Goal: Task Accomplishment & Management: Manage account settings

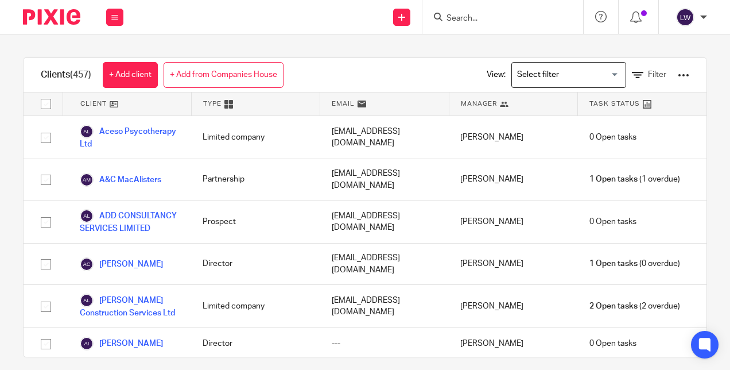
click at [486, 14] on input "Search" at bounding box center [496, 19] width 103 height 10
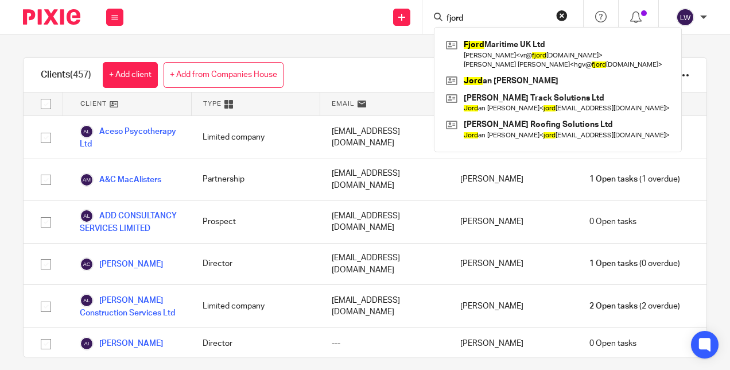
type input "fjord"
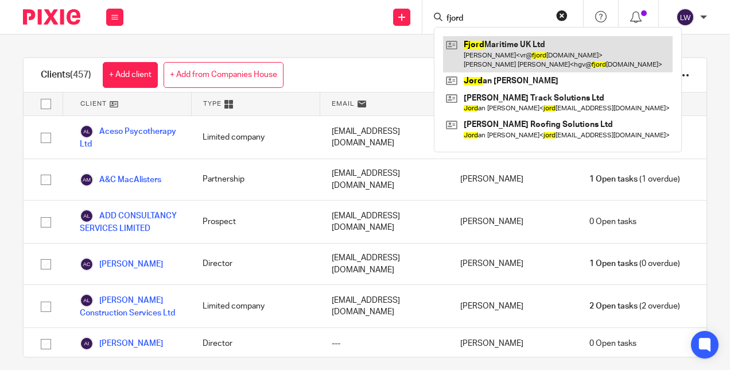
click at [499, 59] on link at bounding box center [558, 54] width 230 height 36
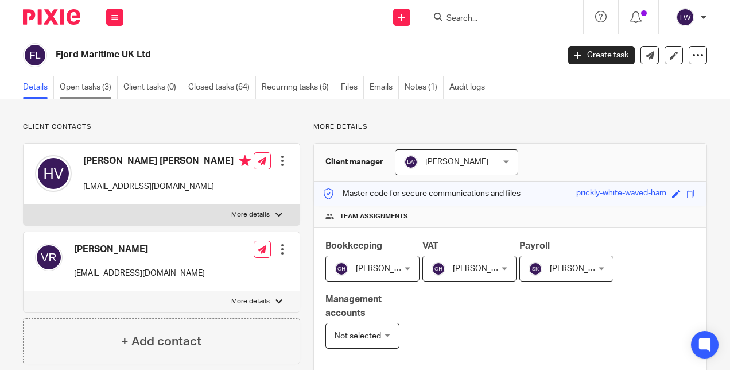
click at [88, 98] on link "Open tasks (3)" at bounding box center [89, 87] width 58 height 22
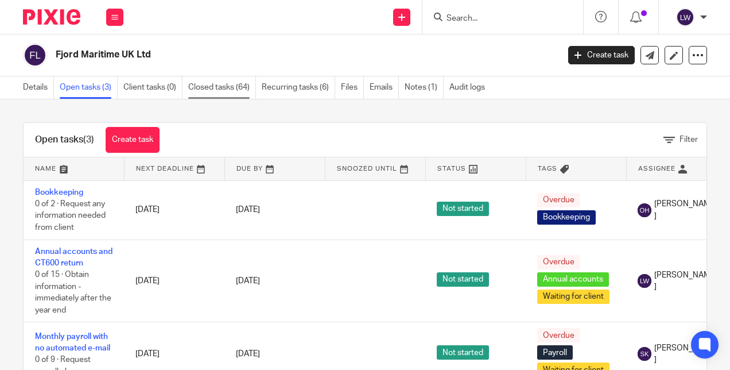
click at [227, 94] on link "Closed tasks (64)" at bounding box center [222, 87] width 68 height 22
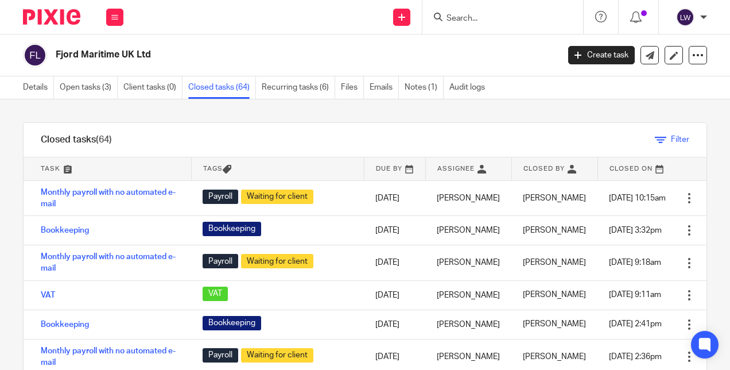
click at [671, 142] on span "Filter" at bounding box center [680, 139] width 18 height 8
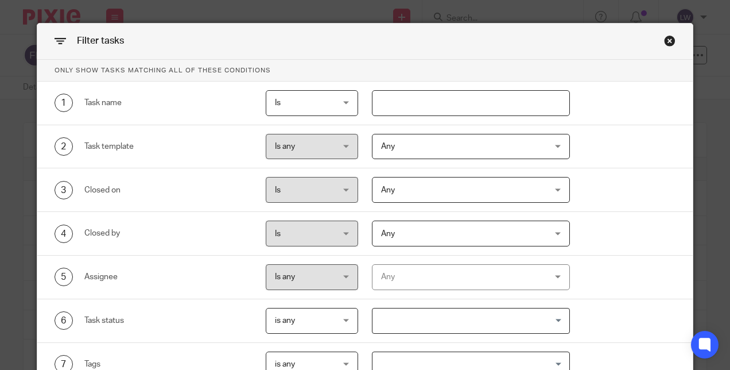
click at [444, 155] on span "Any" at bounding box center [456, 146] width 151 height 24
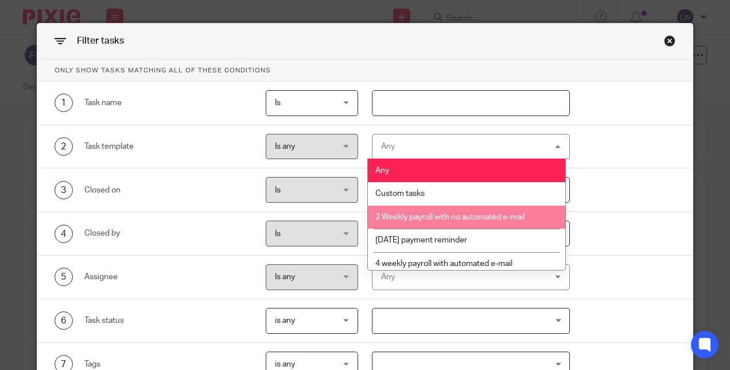
scroll to position [57, 0]
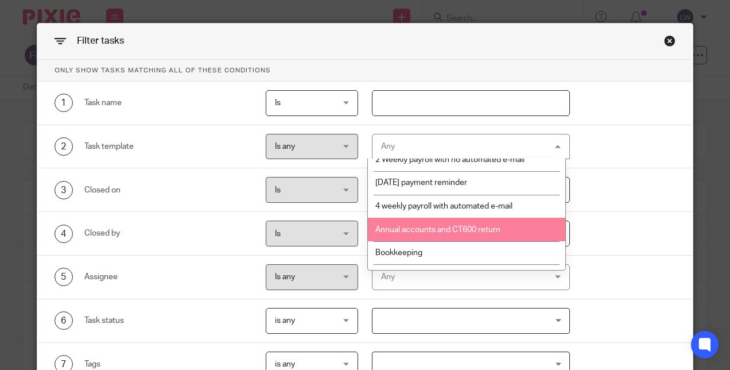
click at [450, 228] on span "Annual accounts and CT600 return" at bounding box center [437, 230] width 125 height 8
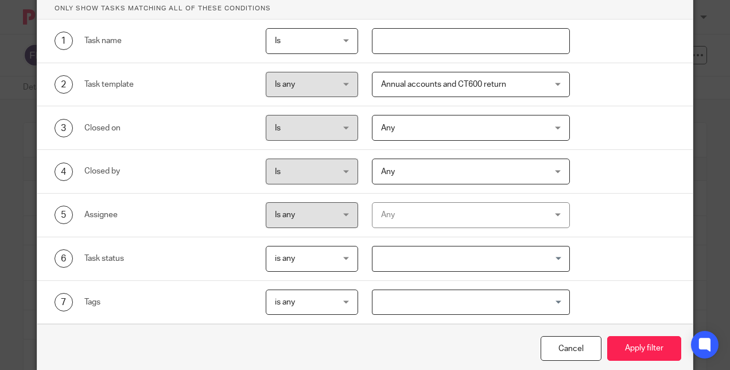
scroll to position [86, 0]
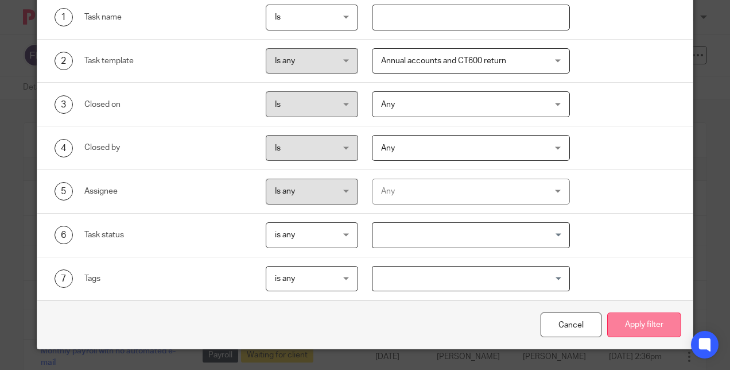
click at [643, 316] on button "Apply filter" at bounding box center [644, 324] width 74 height 25
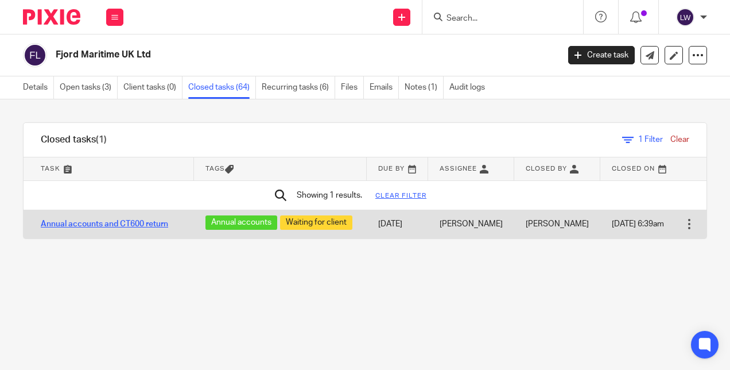
click at [80, 222] on link "Annual accounts and CT600 return" at bounding box center [104, 224] width 127 height 8
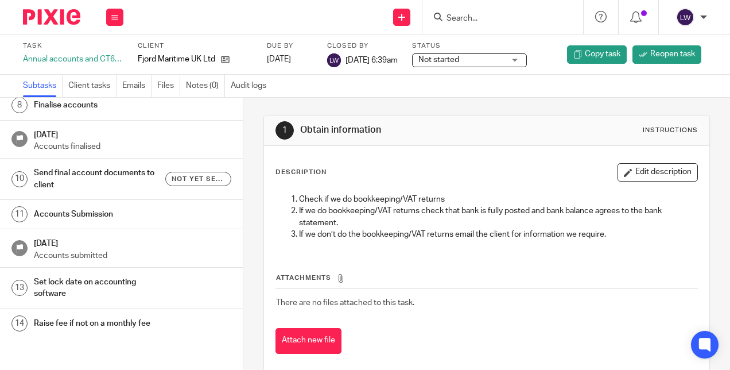
scroll to position [173, 0]
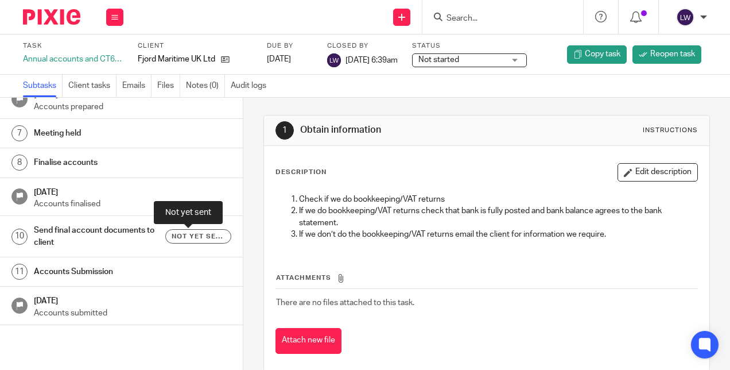
click at [172, 235] on span "Not yet sent" at bounding box center [198, 236] width 53 height 10
